Goal: Task Accomplishment & Management: Use online tool/utility

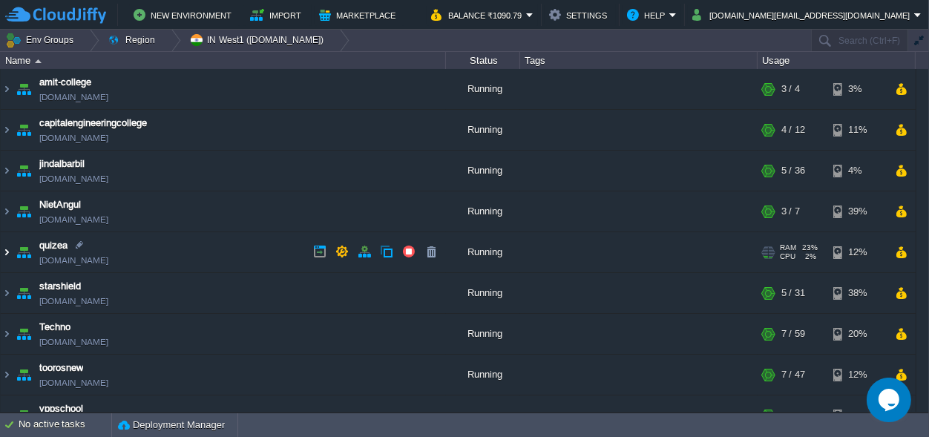
click at [7, 255] on img at bounding box center [7, 252] width 12 height 40
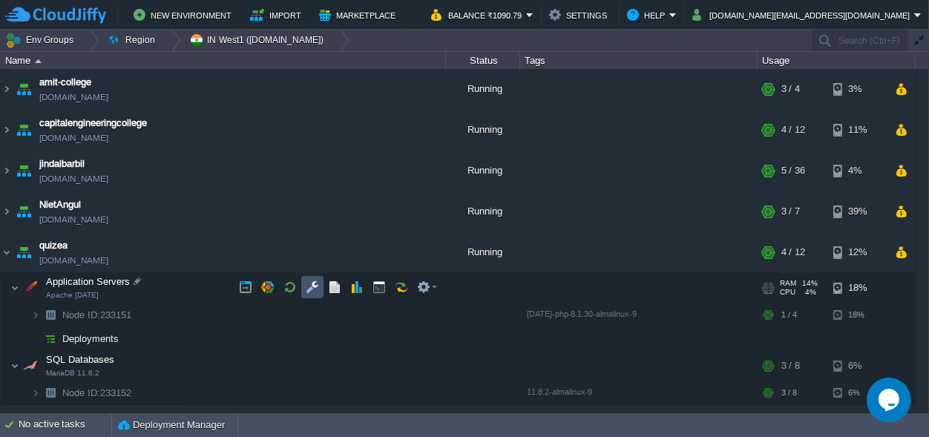
click at [312, 282] on button "button" at bounding box center [312, 286] width 13 height 13
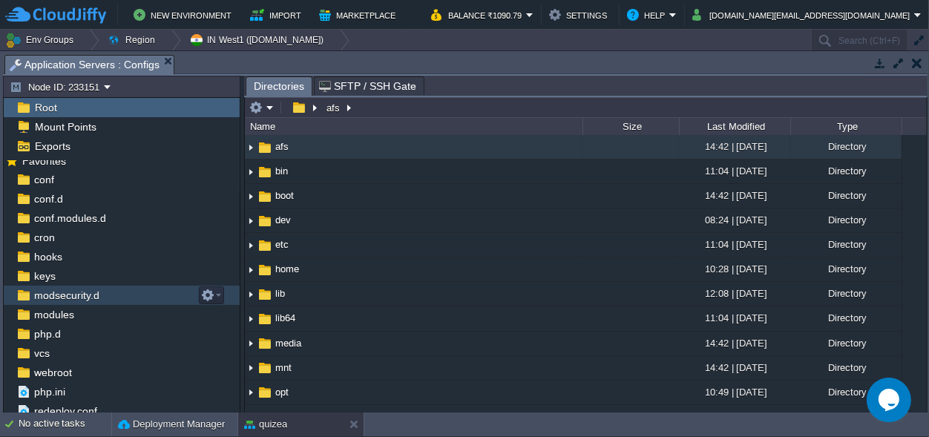
scroll to position [14, 0]
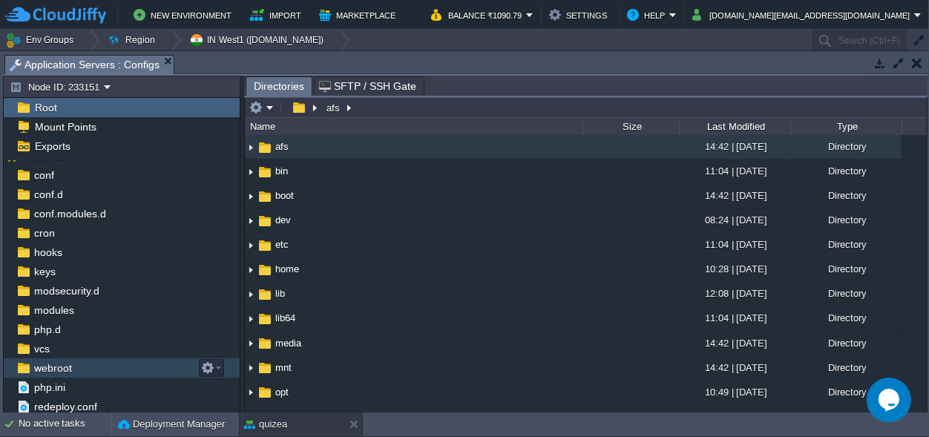
click at [58, 366] on span "webroot" at bounding box center [52, 367] width 43 height 13
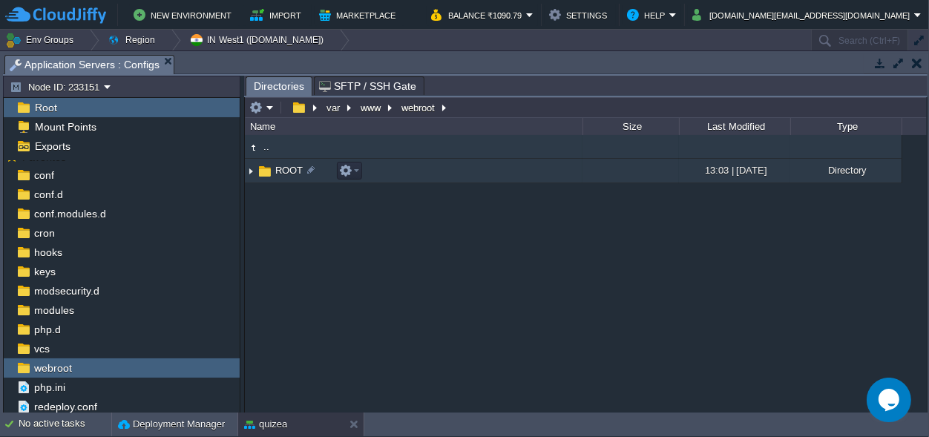
click at [278, 171] on span "ROOT" at bounding box center [289, 170] width 32 height 13
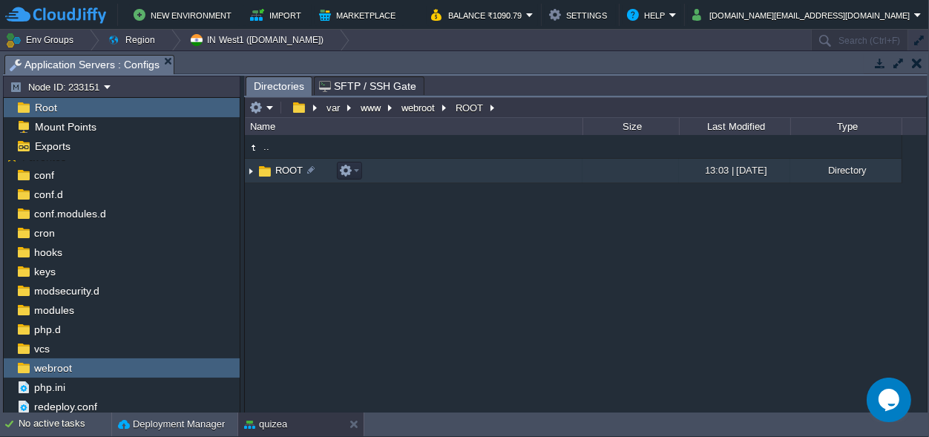
click at [278, 171] on span "ROOT" at bounding box center [289, 170] width 32 height 13
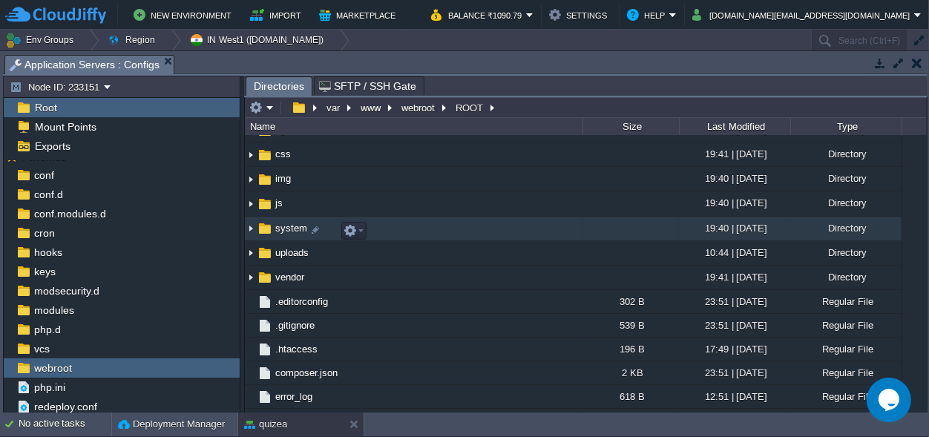
scroll to position [69, 0]
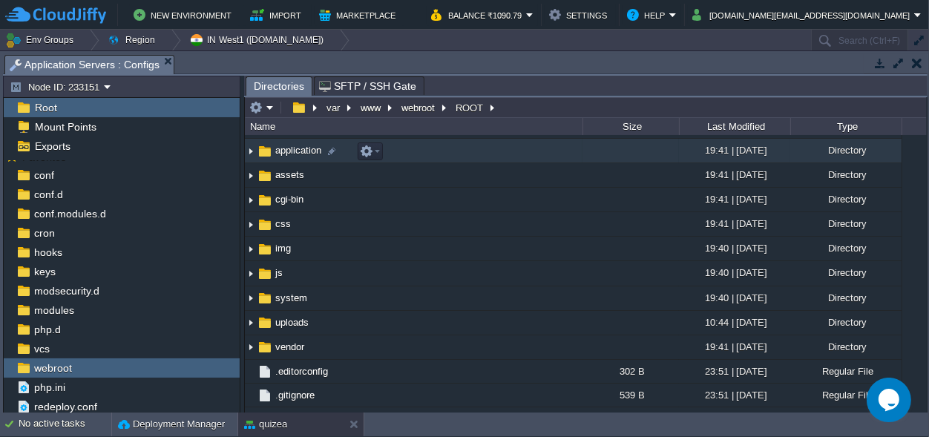
click at [251, 152] on img at bounding box center [251, 150] width 12 height 23
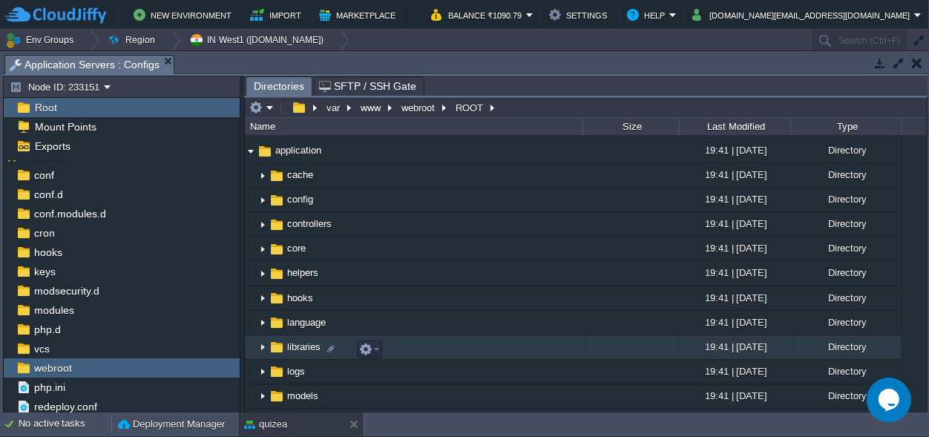
scroll to position [208, 0]
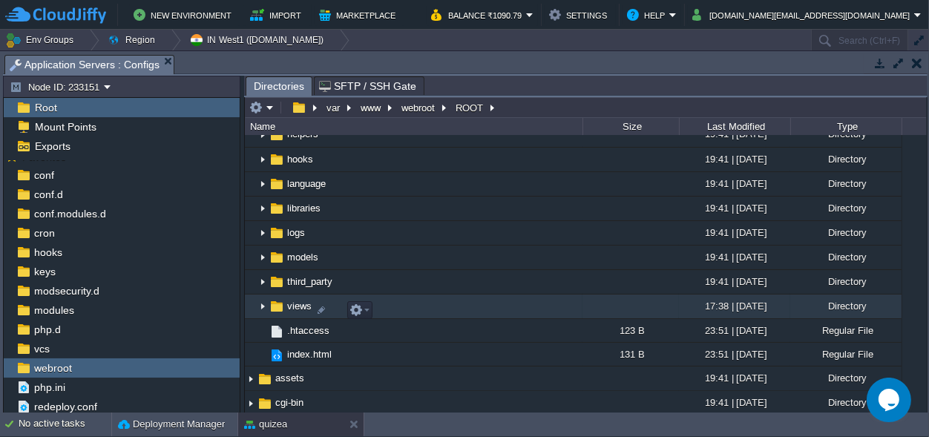
click at [259, 305] on img at bounding box center [263, 306] width 12 height 23
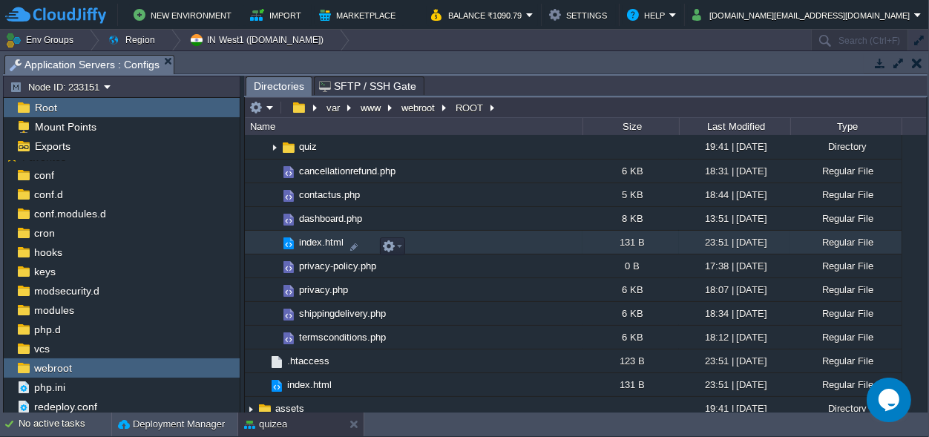
scroll to position [416, 0]
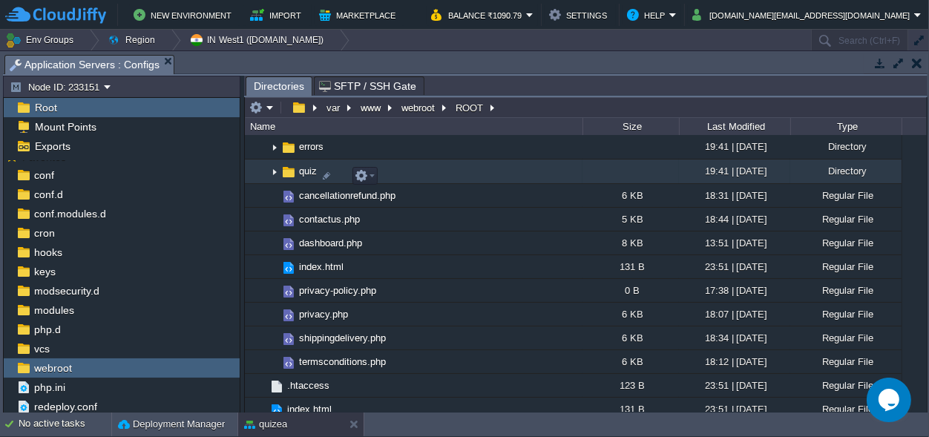
click at [274, 177] on img at bounding box center [274, 171] width 12 height 23
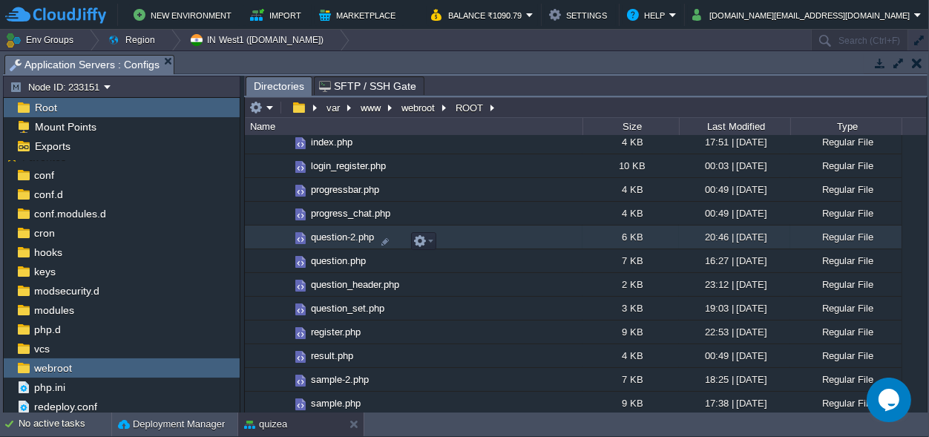
scroll to position [448, 0]
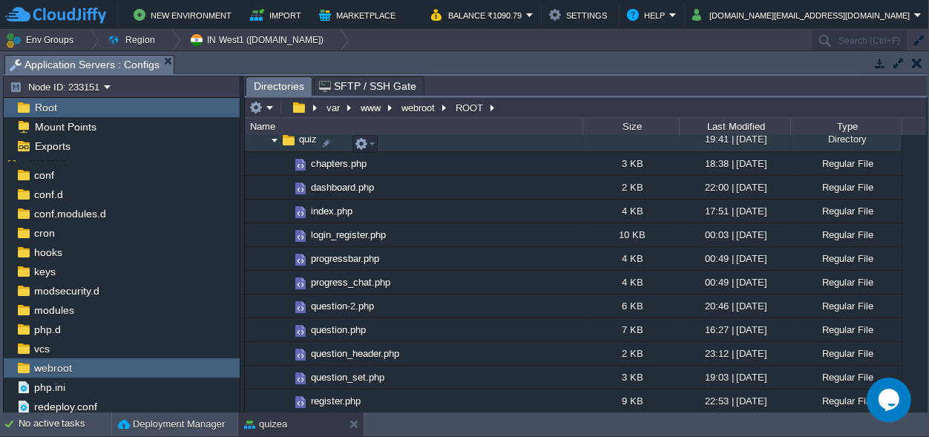
click at [277, 148] on img at bounding box center [274, 139] width 12 height 23
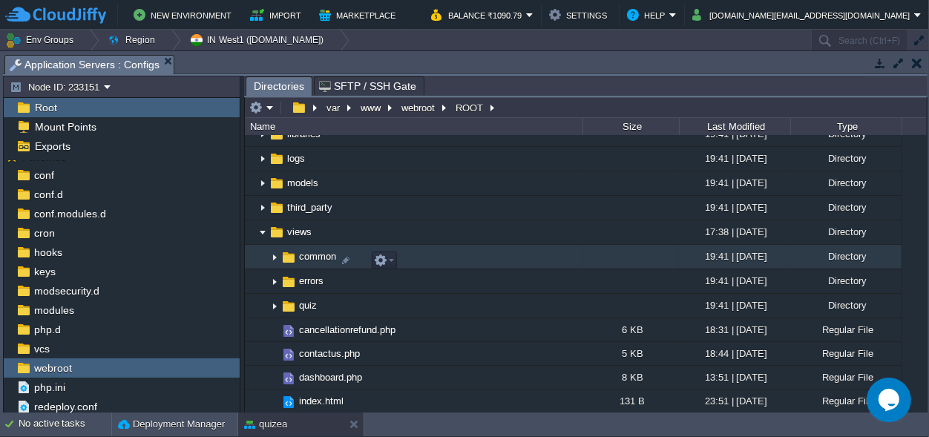
scroll to position [263, 0]
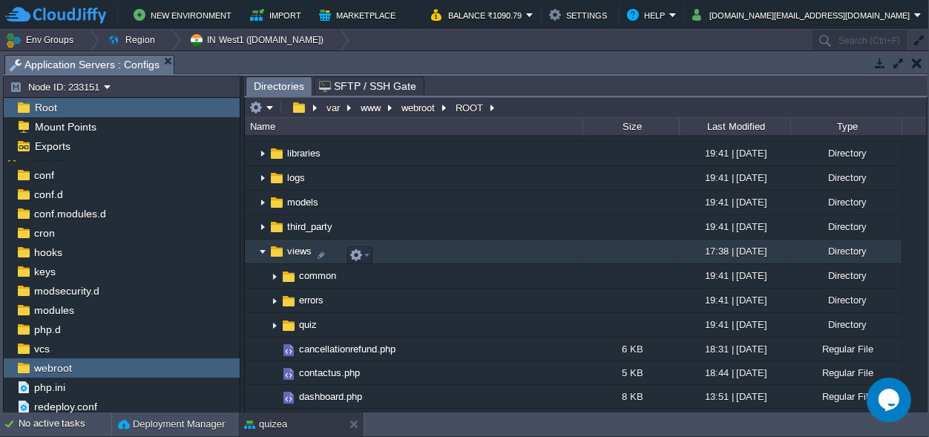
click at [263, 255] on img at bounding box center [263, 251] width 12 height 23
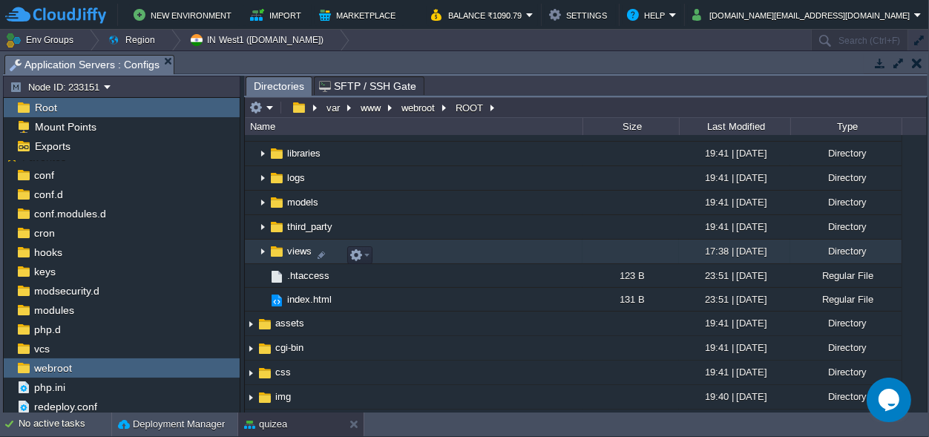
click at [262, 250] on img at bounding box center [263, 251] width 12 height 23
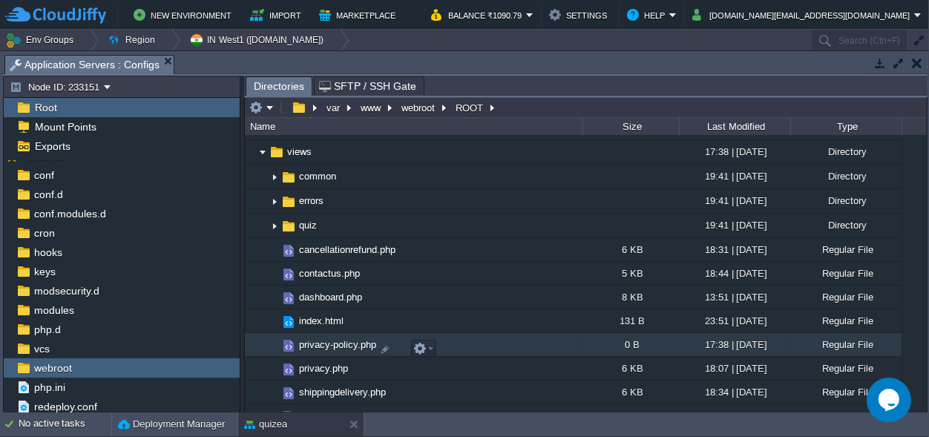
scroll to position [401, 0]
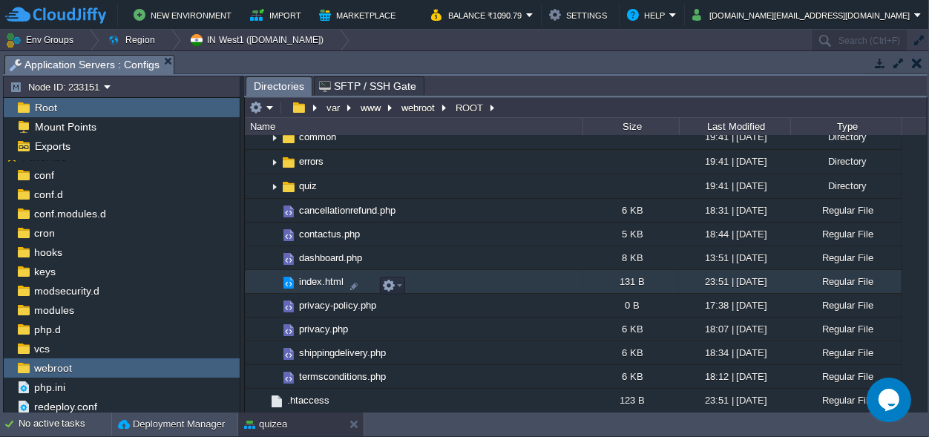
click at [312, 287] on span "index.html" at bounding box center [321, 281] width 49 height 13
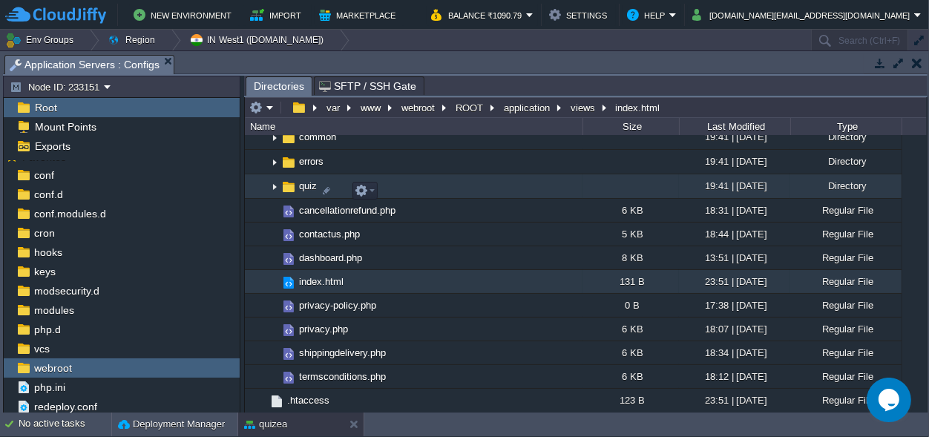
click at [274, 188] on img at bounding box center [274, 186] width 12 height 23
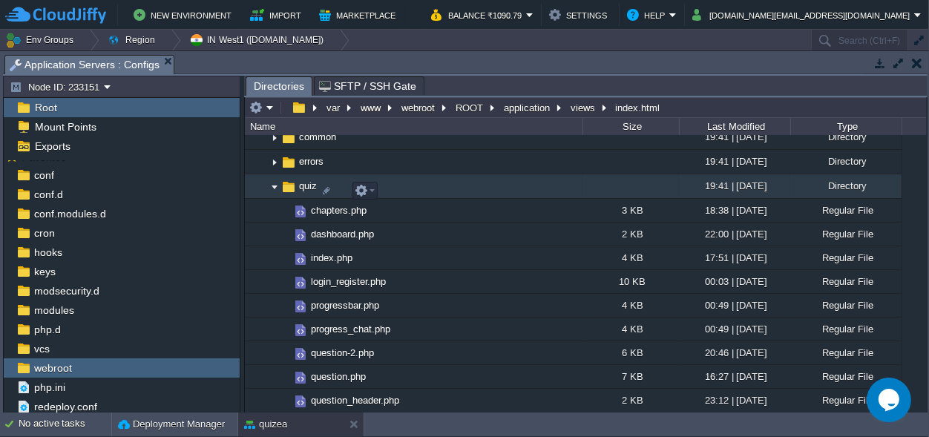
click at [274, 192] on img at bounding box center [274, 186] width 12 height 23
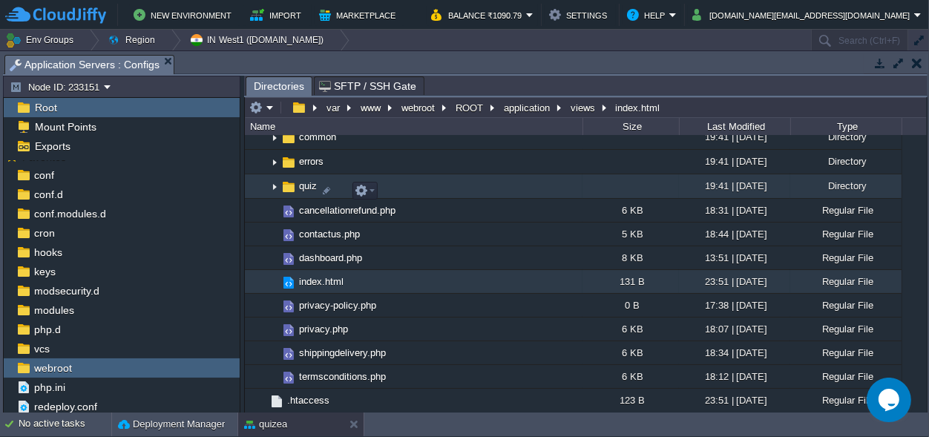
click at [274, 192] on img at bounding box center [274, 186] width 12 height 23
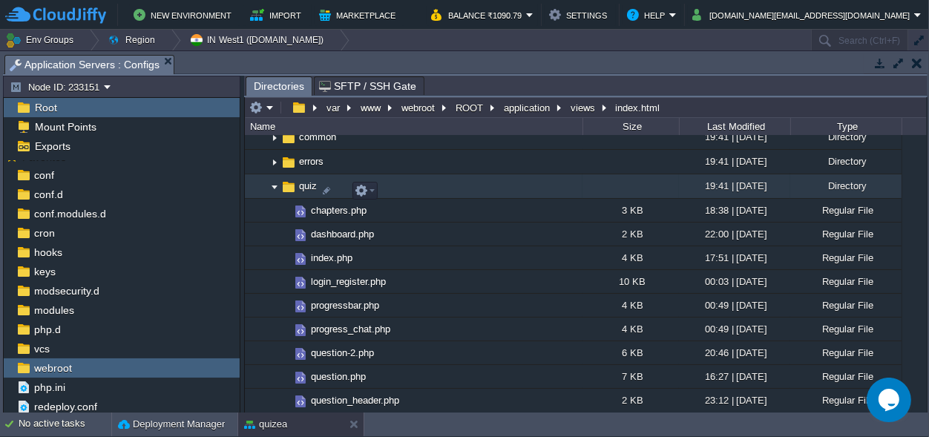
click at [274, 192] on img at bounding box center [274, 186] width 12 height 23
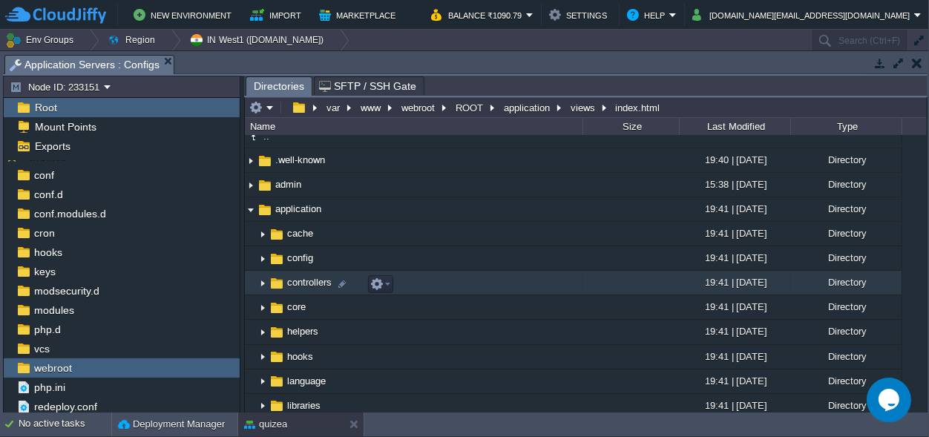
scroll to position [0, 0]
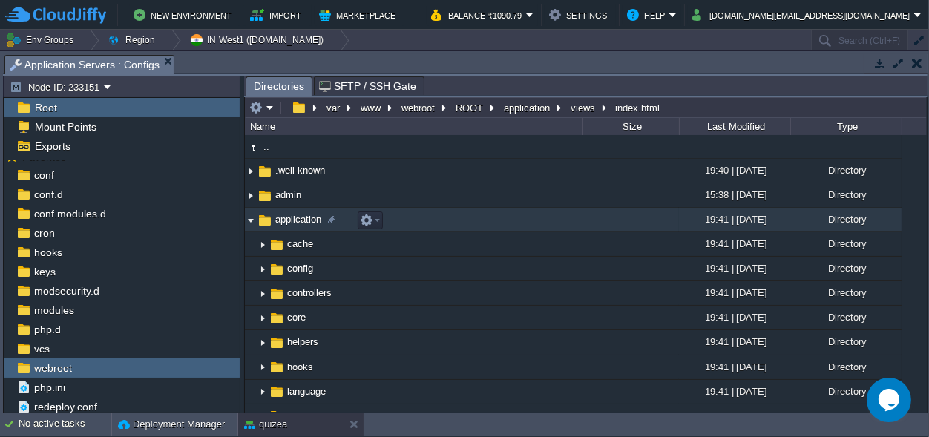
click at [249, 217] on img at bounding box center [251, 219] width 12 height 23
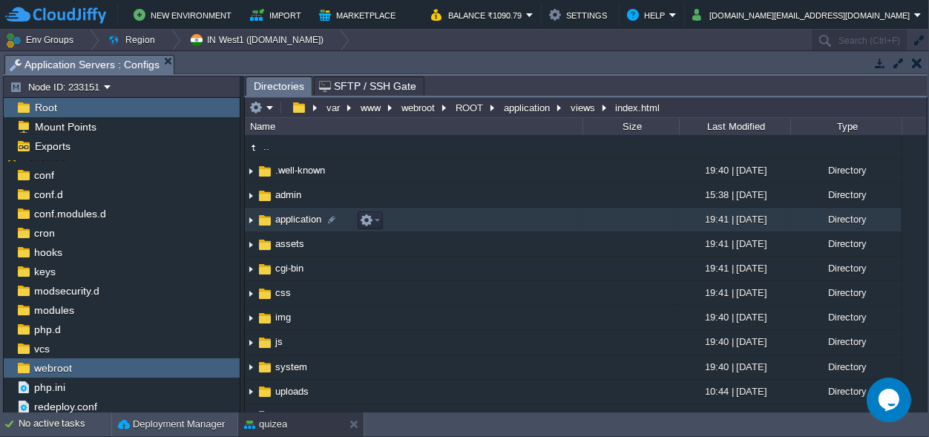
click at [297, 225] on span "application" at bounding box center [298, 219] width 50 height 13
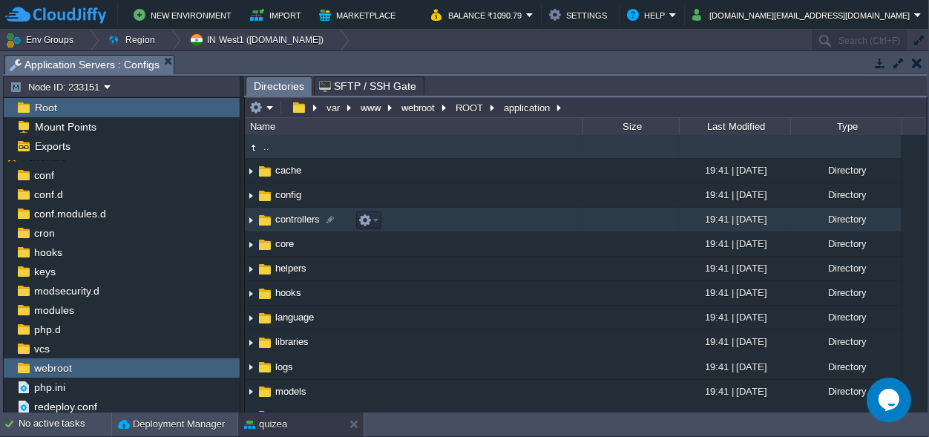
click at [289, 223] on span "controllers" at bounding box center [297, 219] width 49 height 13
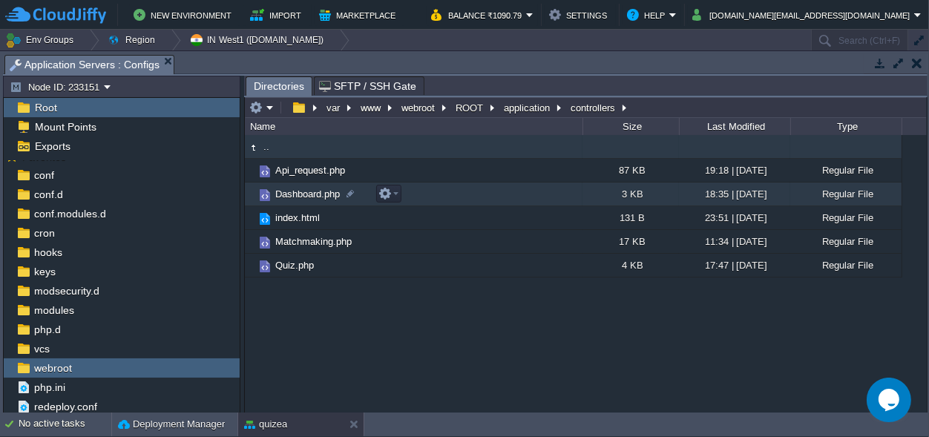
click at [306, 194] on span "Dashboard.php" at bounding box center [307, 194] width 69 height 13
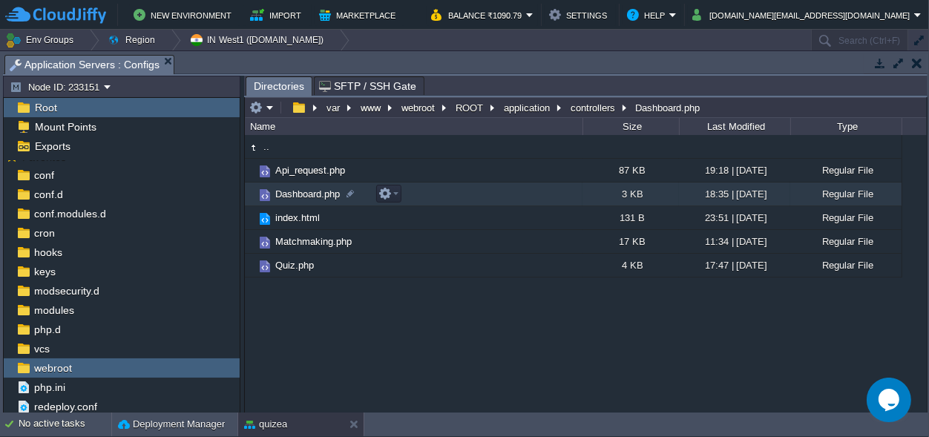
click at [306, 194] on span "Dashboard.php" at bounding box center [307, 194] width 69 height 13
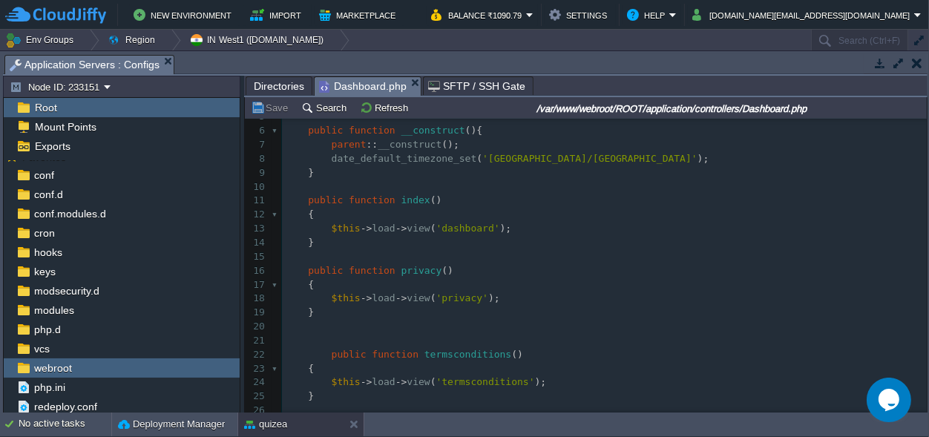
scroll to position [69, 0]
click at [279, 81] on span "Directories" at bounding box center [279, 86] width 50 height 18
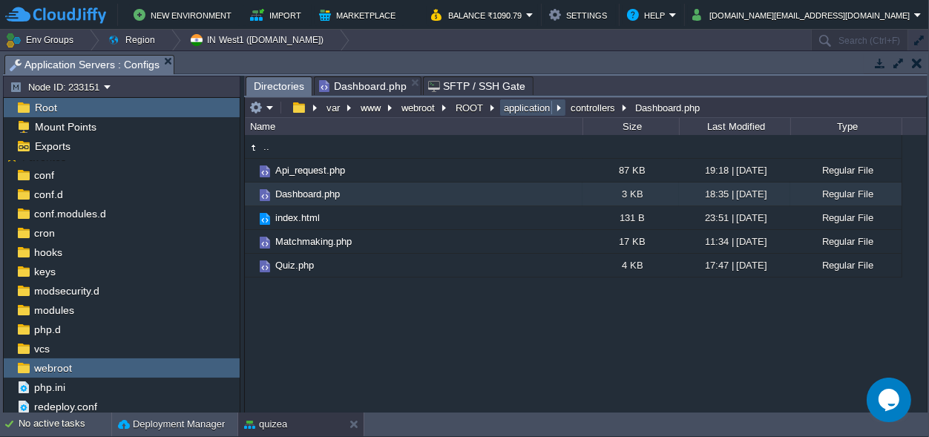
click at [542, 102] on button "application" at bounding box center [527, 107] width 52 height 13
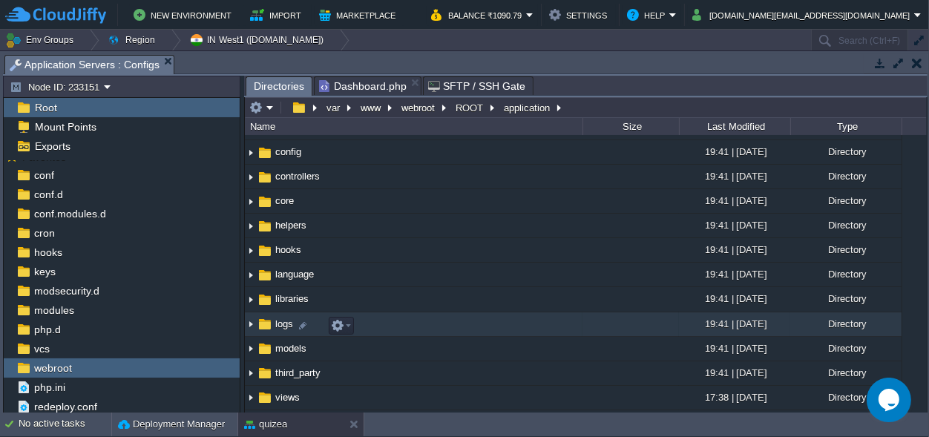
scroll to position [91, 0]
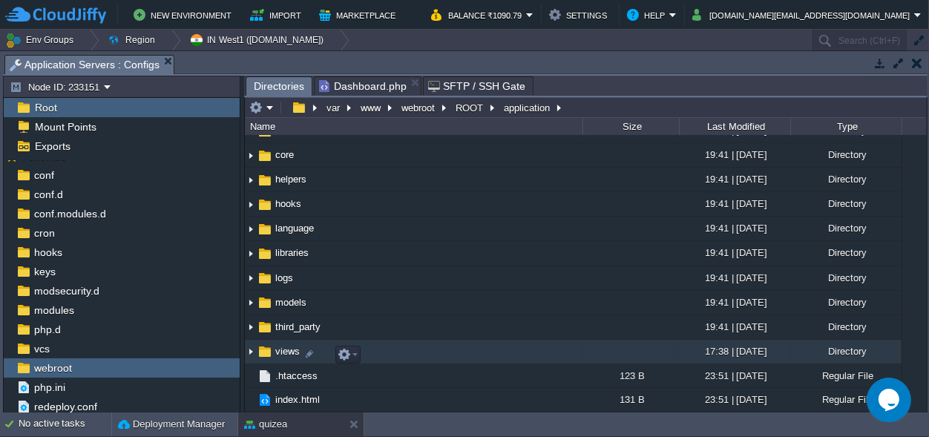
click at [288, 347] on span "views" at bounding box center [287, 351] width 29 height 13
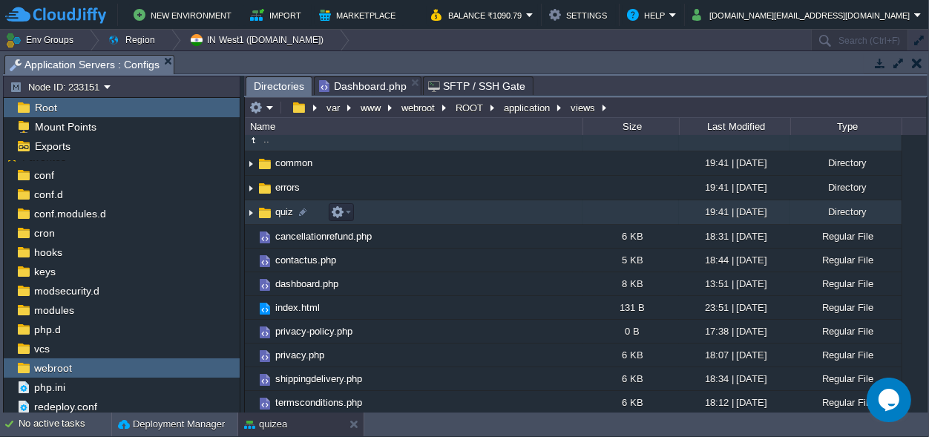
scroll to position [10, 0]
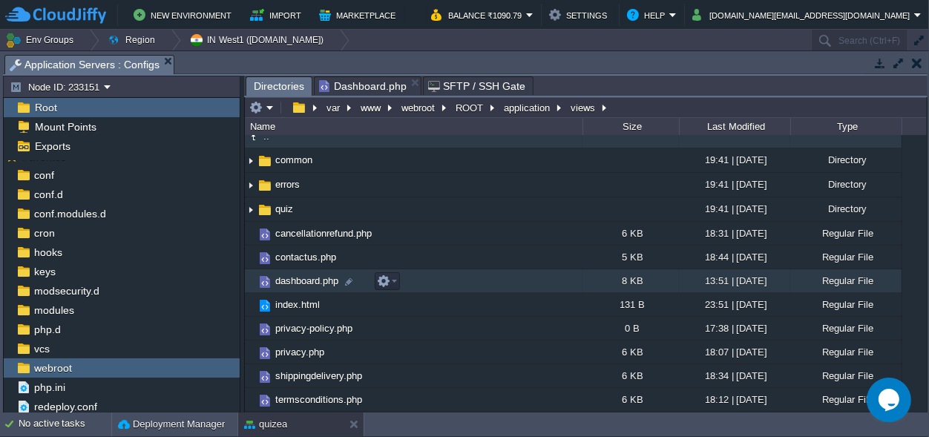
click at [319, 279] on span "dashboard.php" at bounding box center [306, 280] width 67 height 13
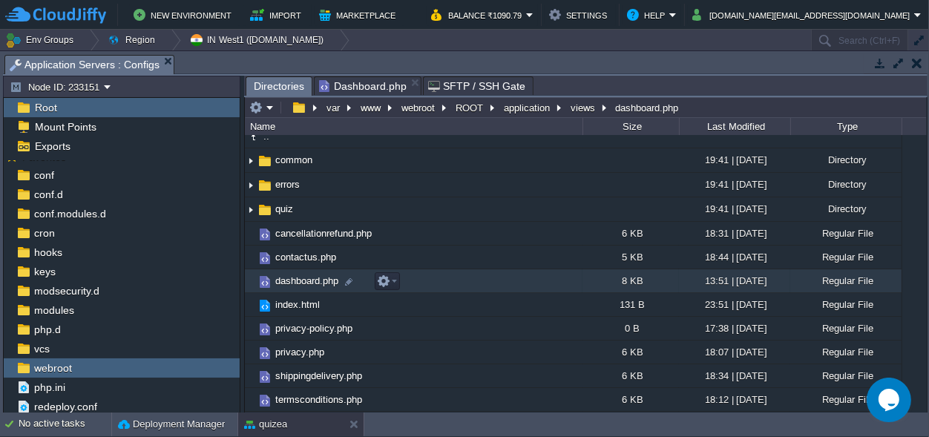
click at [319, 279] on span "dashboard.php" at bounding box center [306, 280] width 67 height 13
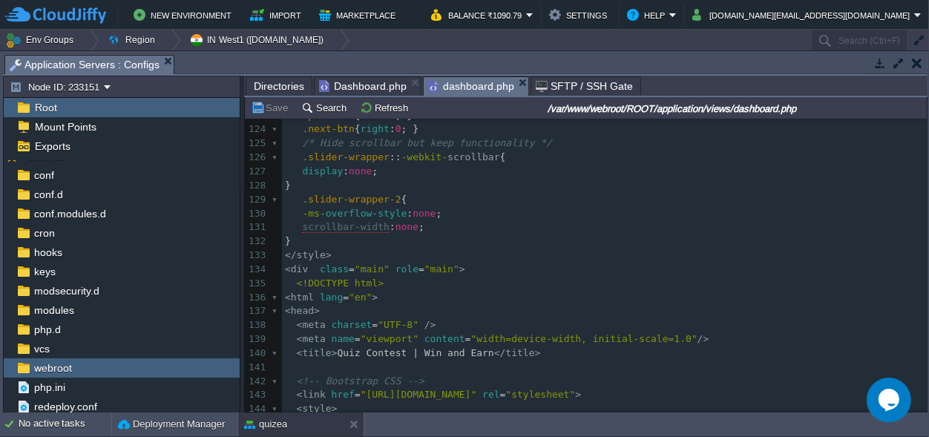
scroll to position [0, 0]
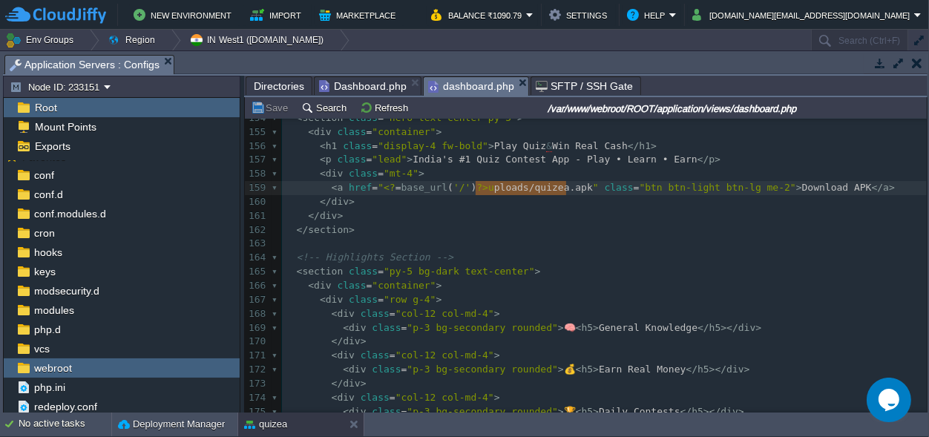
type textarea "uploads/quizea.apk"
drag, startPoint x: 565, startPoint y: 188, endPoint x: 472, endPoint y: 192, distance: 92.8
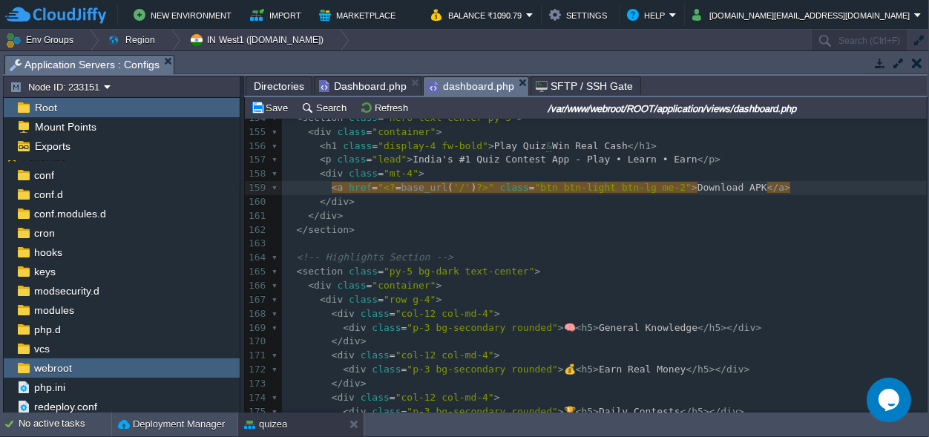
click at [447, 180] on pre "< div class = "mt-4" >" at bounding box center [604, 174] width 645 height 14
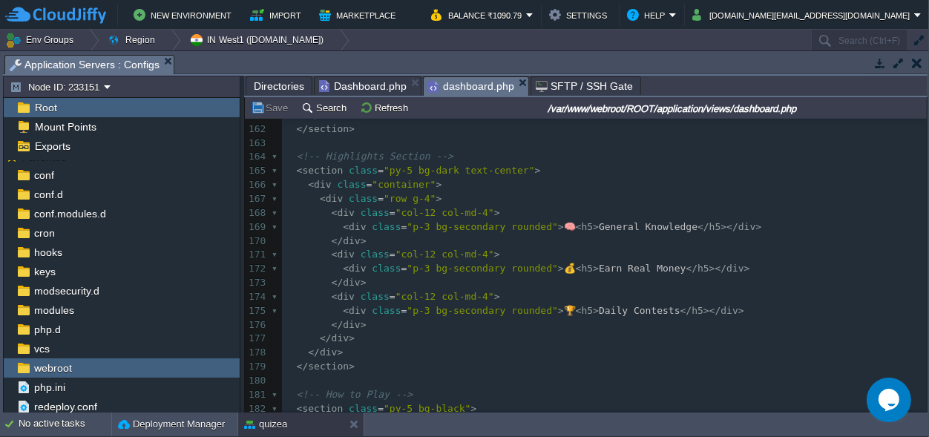
click at [762, 220] on pre "< div class = "col-12 col-md-4" >" at bounding box center [604, 213] width 645 height 14
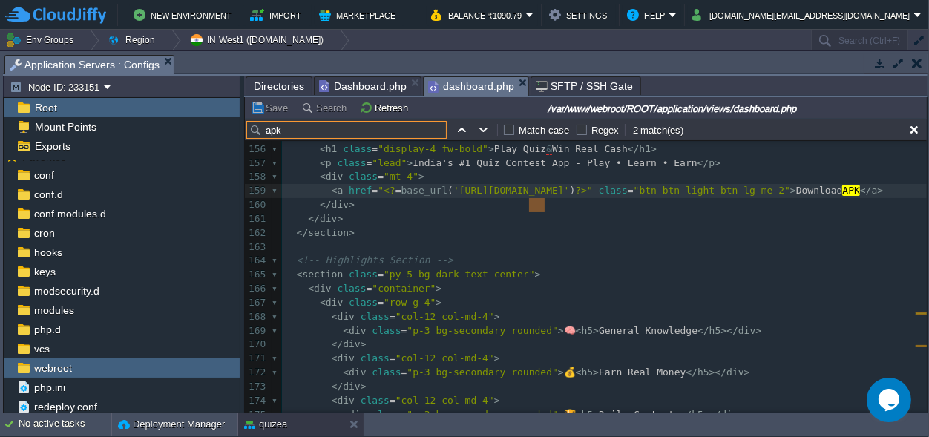
type input "apk"
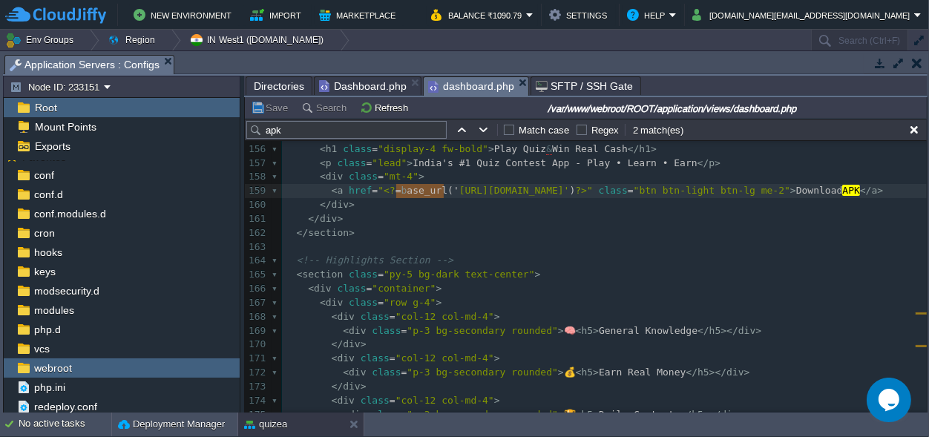
type textarea "<?=base_url('"
drag, startPoint x: 442, startPoint y: 191, endPoint x: 376, endPoint y: 191, distance: 66.0
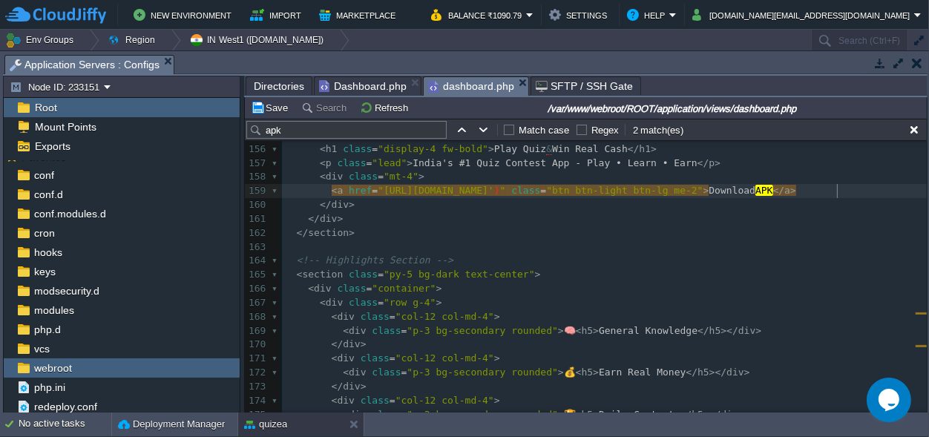
click at [831, 226] on pre "</ div >" at bounding box center [604, 219] width 645 height 14
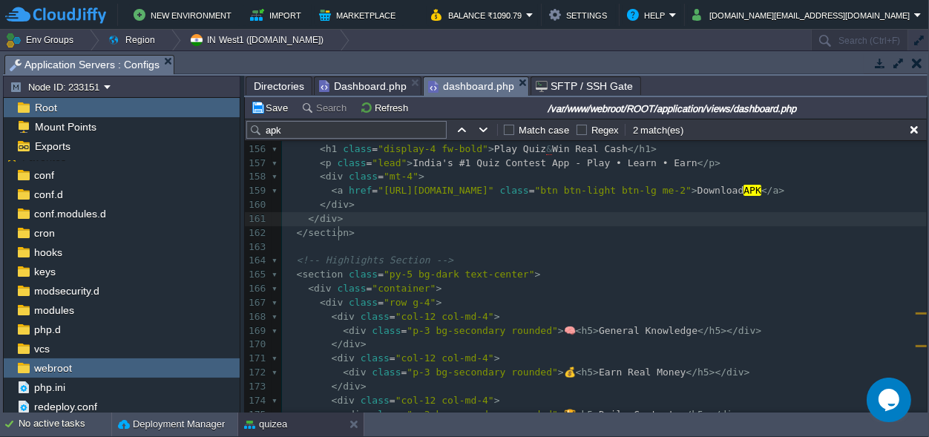
click at [849, 226] on pre "</ div >" at bounding box center [604, 219] width 645 height 14
click at [461, 129] on button "button" at bounding box center [461, 129] width 13 height 13
type textarea "APK"
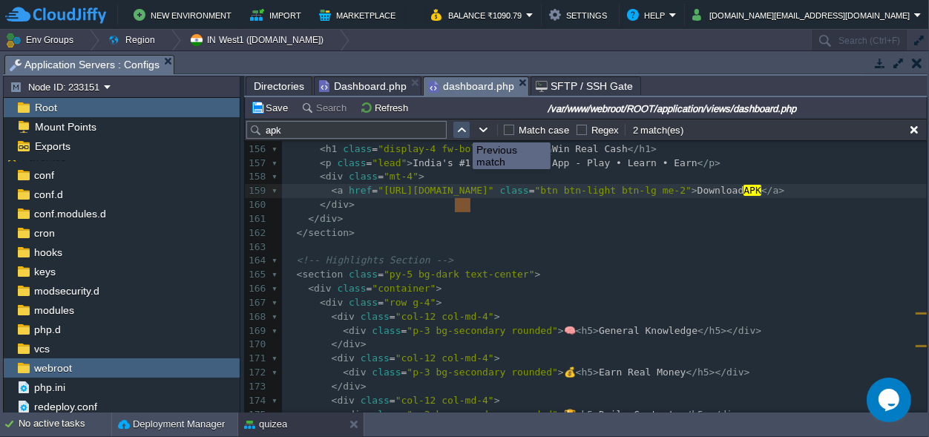
click at [461, 129] on button "button" at bounding box center [461, 129] width 13 height 13
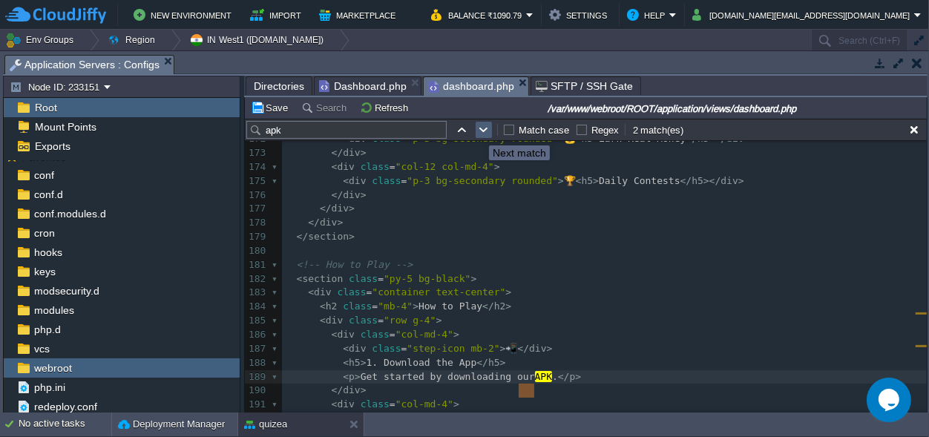
click at [478, 131] on button "button" at bounding box center [483, 129] width 13 height 13
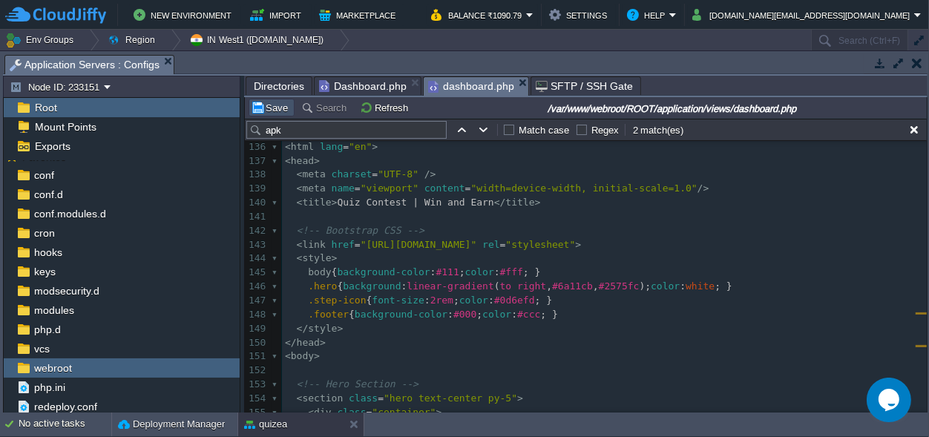
click at [266, 106] on button "Save" at bounding box center [272, 107] width 42 height 13
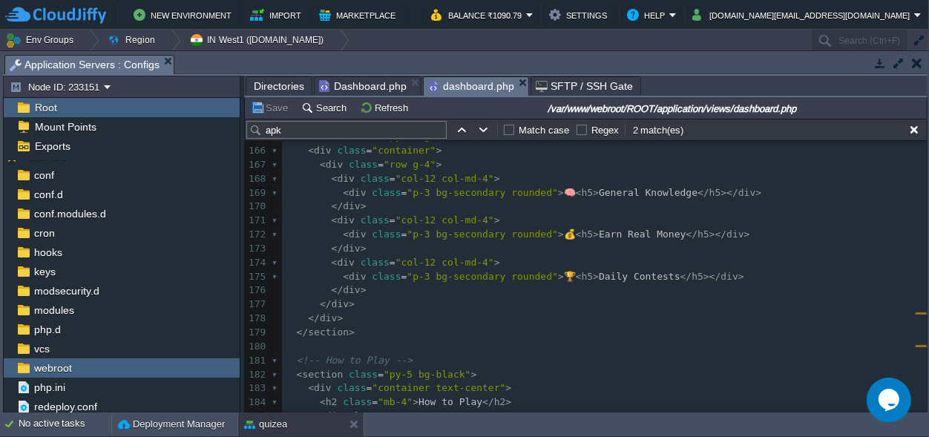
scroll to position [2307, 0]
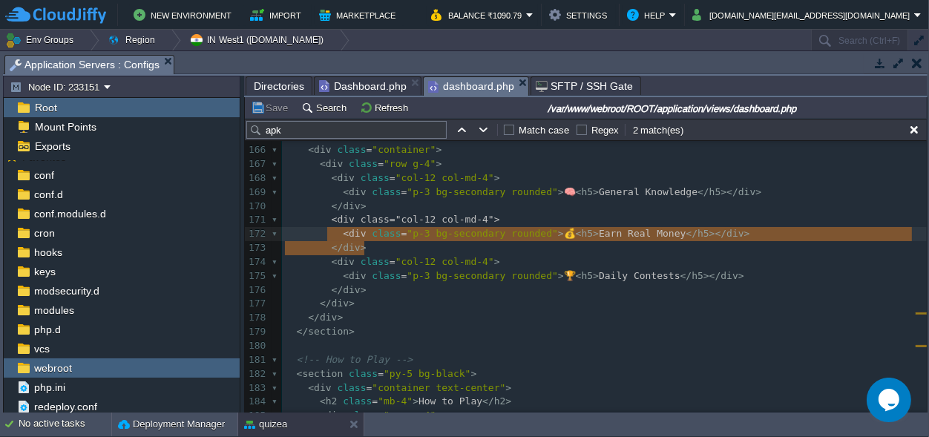
type textarea "<div class="col-12 col-md-4"> <div class="p-3 bg-secondary rounded">💰 <h5>Earn …"
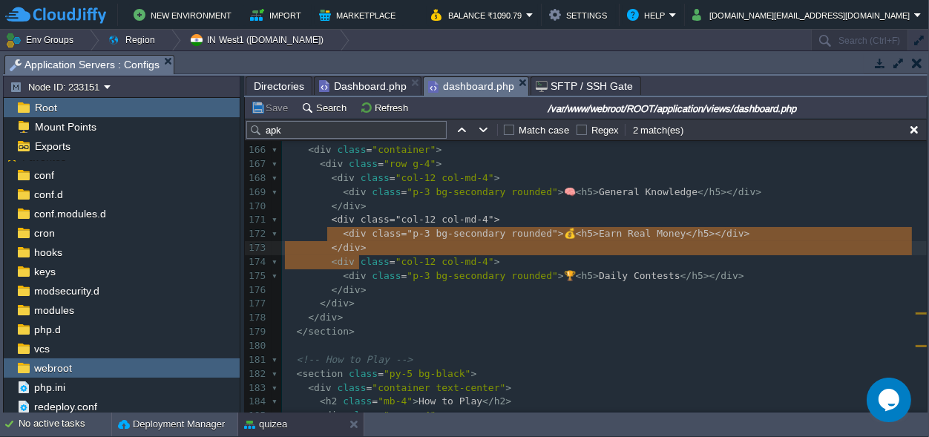
drag, startPoint x: 326, startPoint y: 231, endPoint x: 364, endPoint y: 255, distance: 45.3
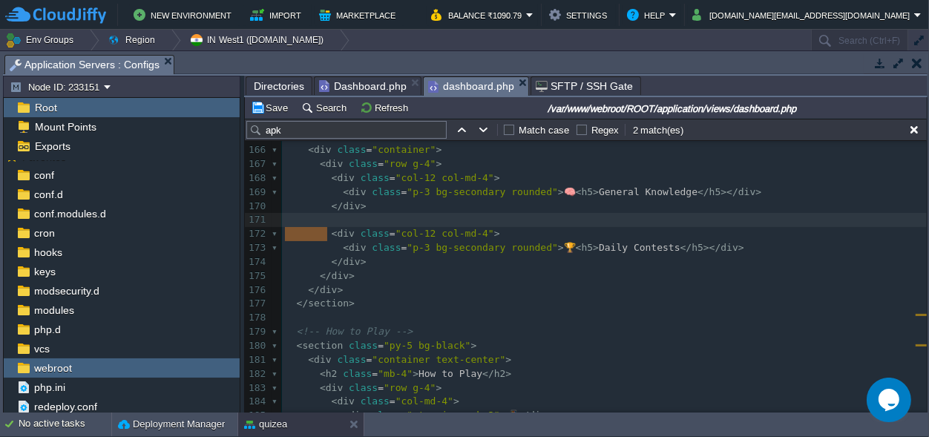
scroll to position [0, 42]
drag, startPoint x: 335, startPoint y: 234, endPoint x: 261, endPoint y: 233, distance: 74.2
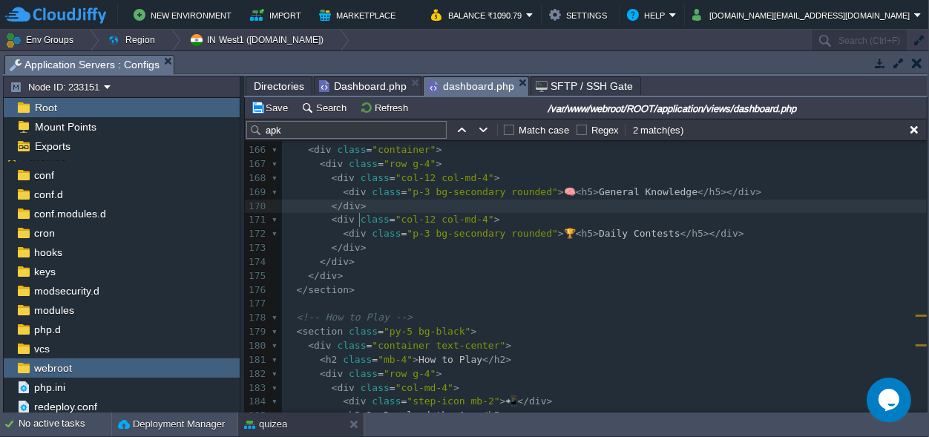
click at [361, 260] on div "xxxxxxxxxx < a href = " <? = base_url ( '[URL][DOMAIN_NAME]' ) ?> " class = "bt…" at bounding box center [604, 255] width 645 height 559
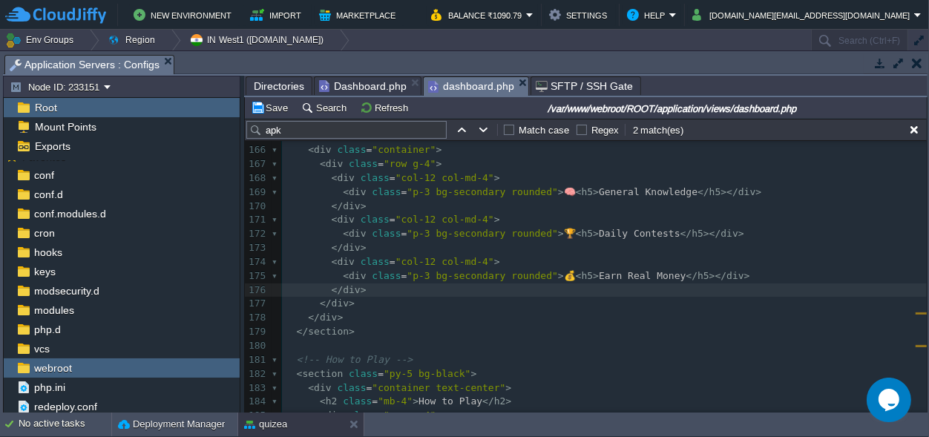
click at [579, 248] on div "xxxxxxxxxx < a href = " <? = base_url ( '[URL][DOMAIN_NAME]' ) ?> " class = "bt…" at bounding box center [604, 276] width 645 height 601
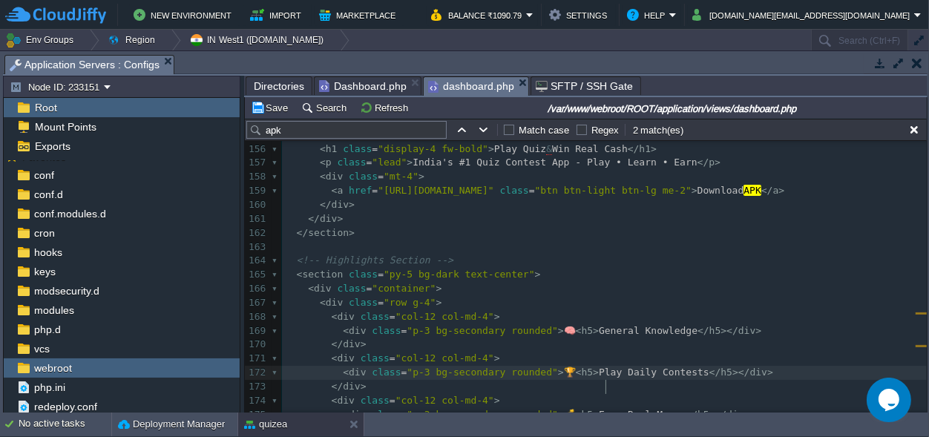
scroll to position [2236, 0]
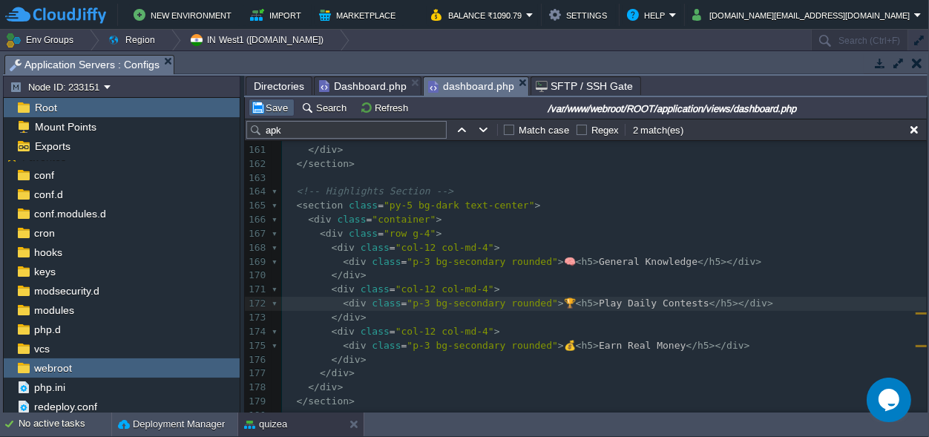
type textarea "Play"
click at [270, 107] on button "Save" at bounding box center [272, 107] width 42 height 13
